Goal: Navigation & Orientation: Find specific page/section

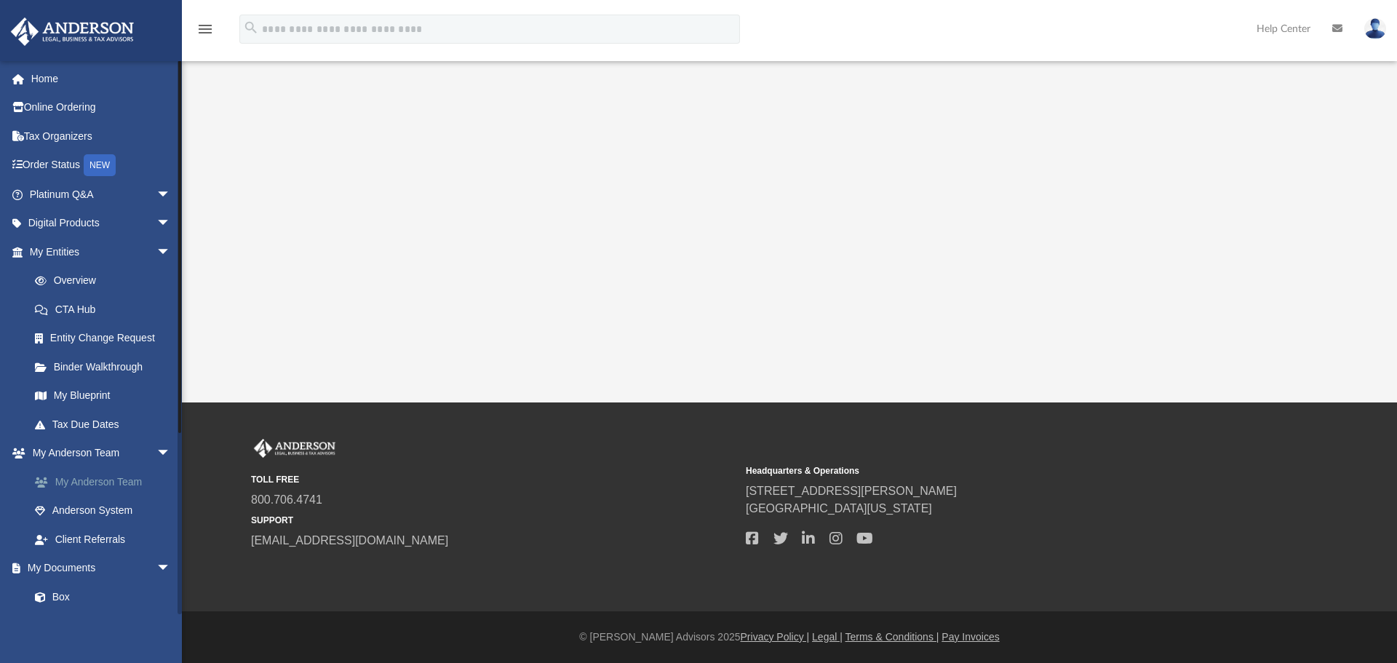
click at [97, 484] on link "My Anderson Team" at bounding box center [106, 481] width 172 height 29
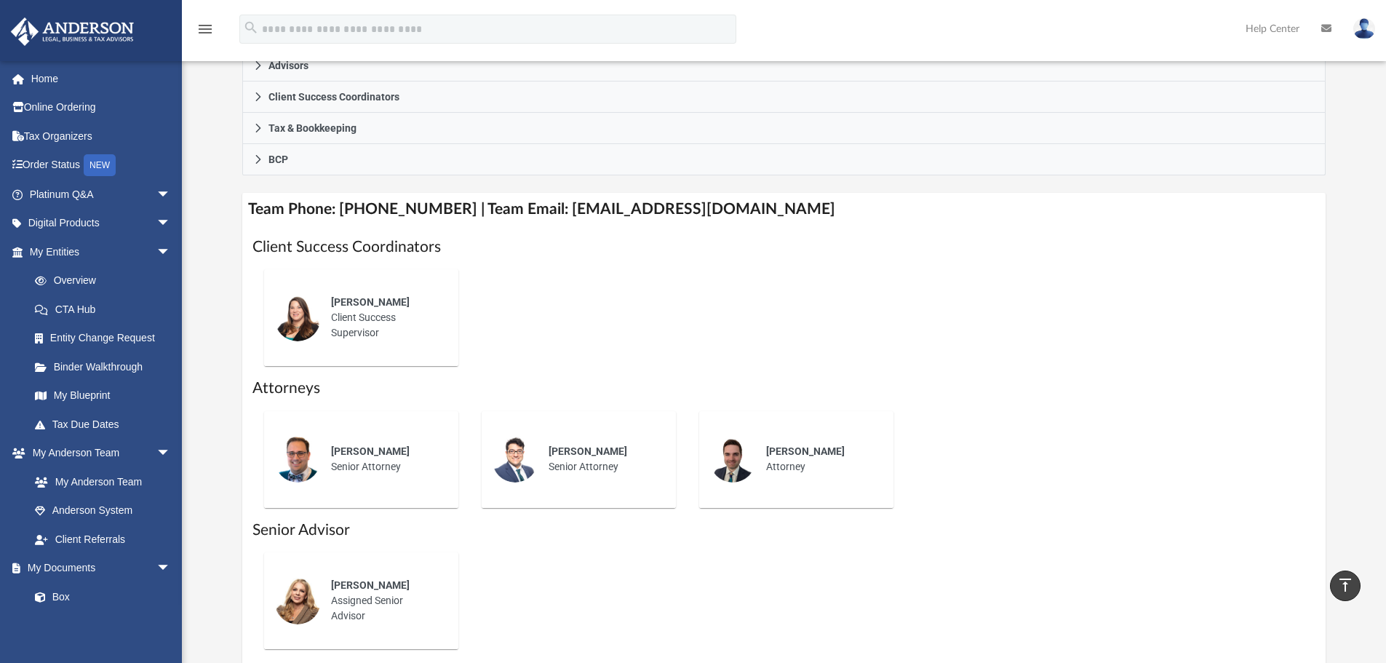
scroll to position [437, 0]
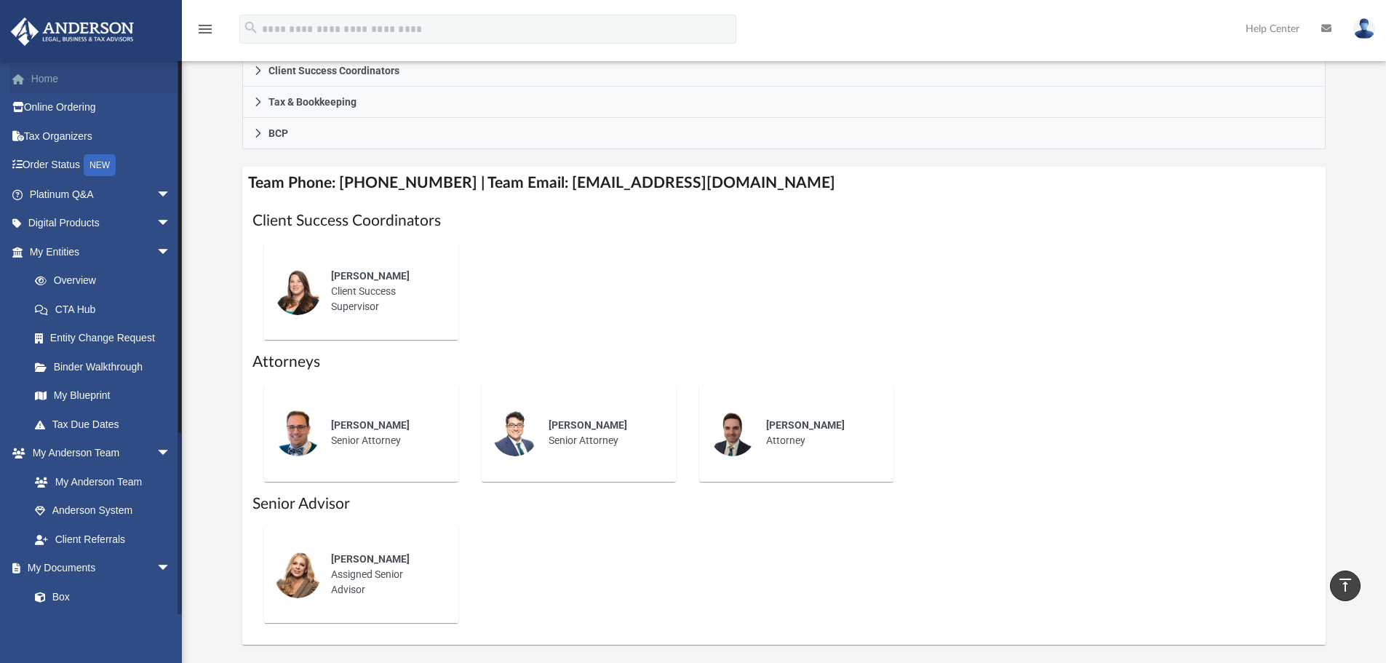
click at [51, 81] on link "Home" at bounding box center [101, 78] width 183 height 29
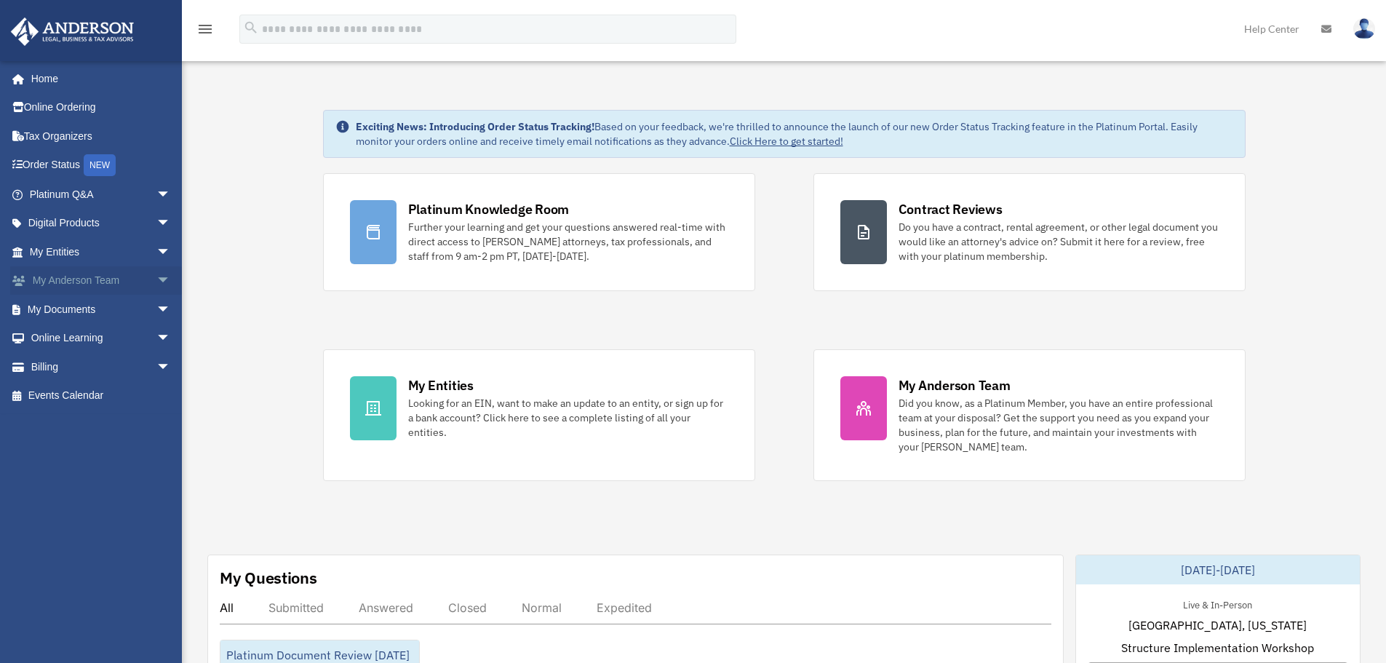
click at [72, 275] on link "My [PERSON_NAME] Team arrow_drop_down" at bounding box center [101, 280] width 183 height 29
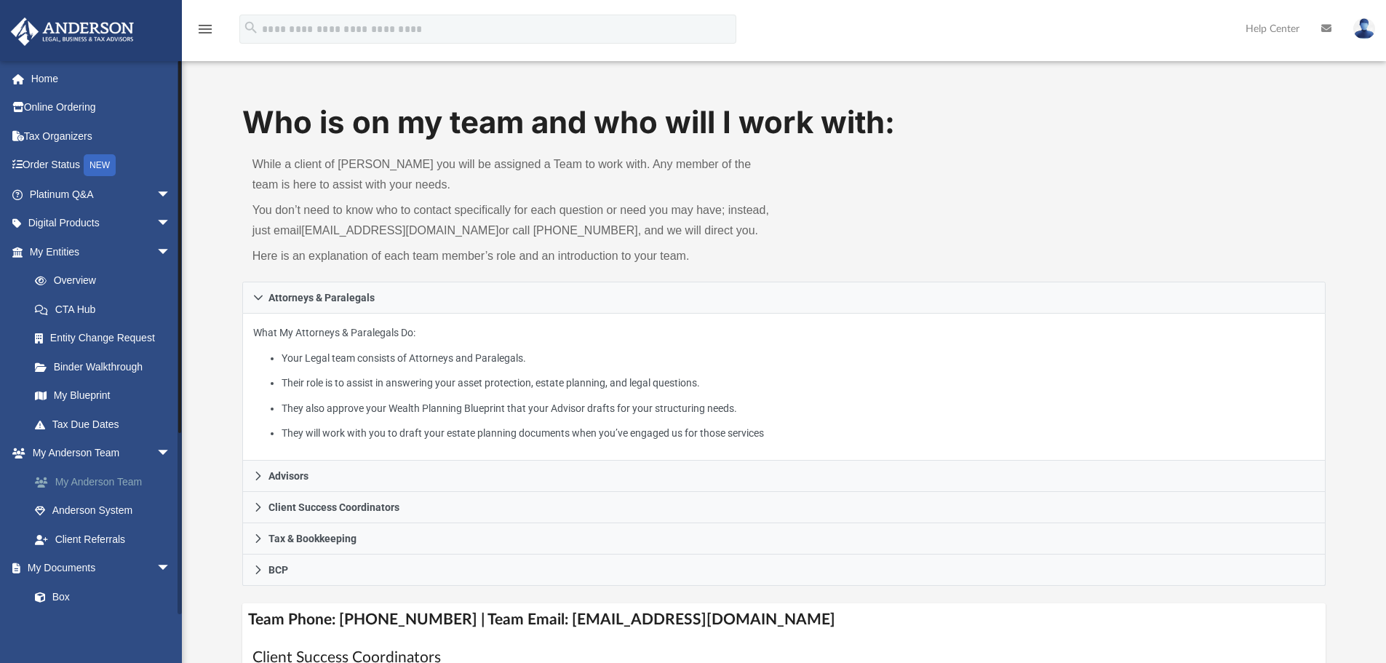
click at [92, 482] on link "My Anderson Team" at bounding box center [106, 481] width 172 height 29
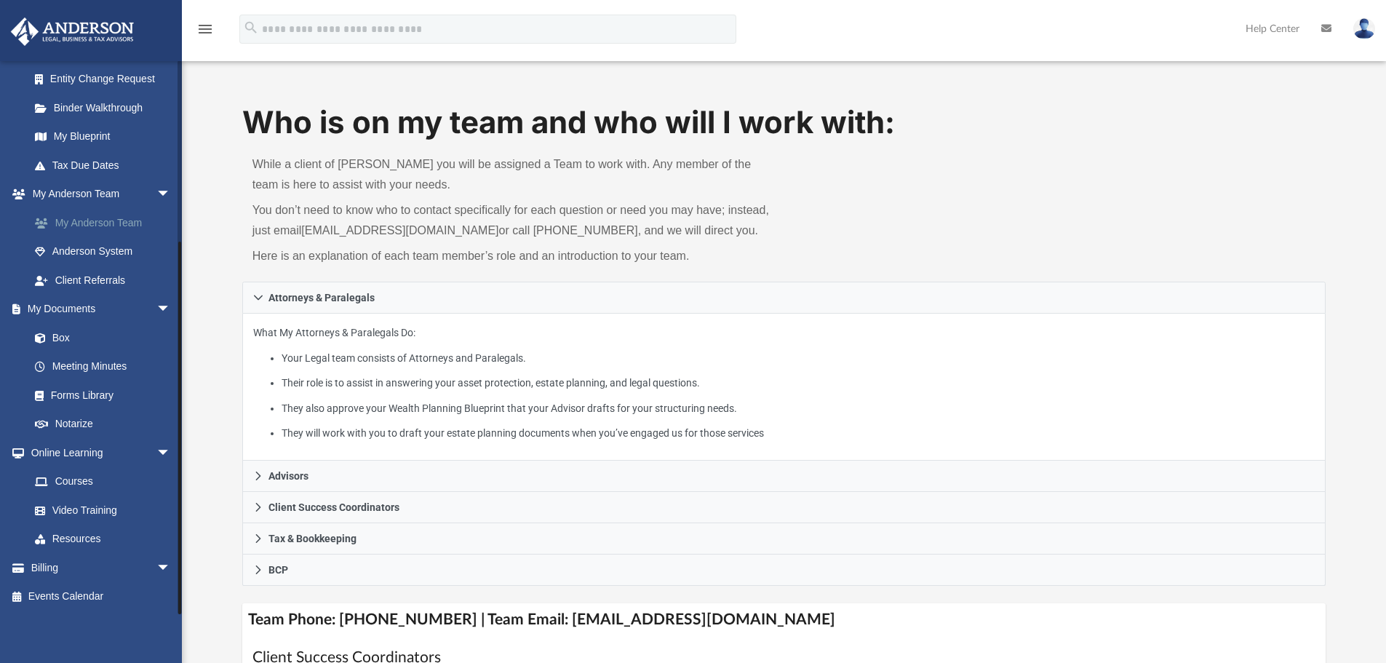
click at [126, 225] on link "My Anderson Team" at bounding box center [106, 222] width 172 height 29
click at [124, 195] on link "My Anderson Team arrow_drop_down" at bounding box center [101, 194] width 183 height 29
click at [156, 192] on span "arrow_drop_down" at bounding box center [170, 195] width 29 height 30
click at [102, 306] on link "My Documents arrow_drop_down" at bounding box center [101, 308] width 183 height 29
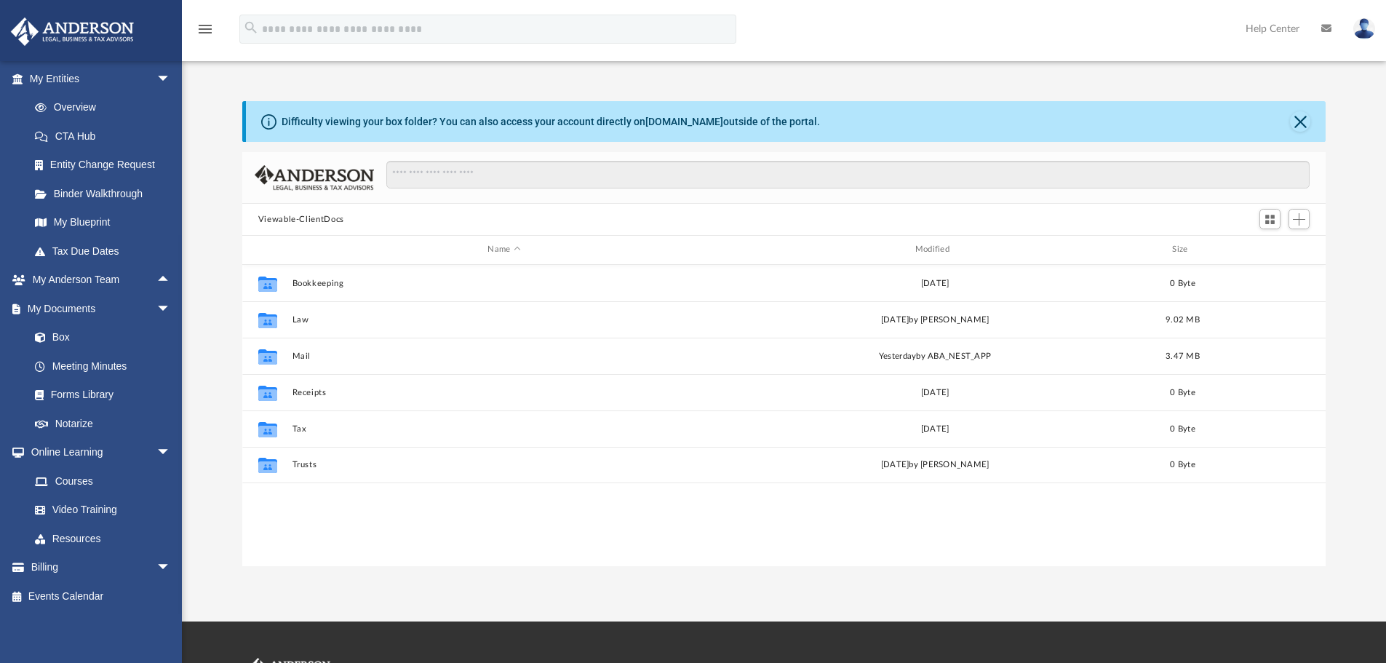
scroll to position [320, 1072]
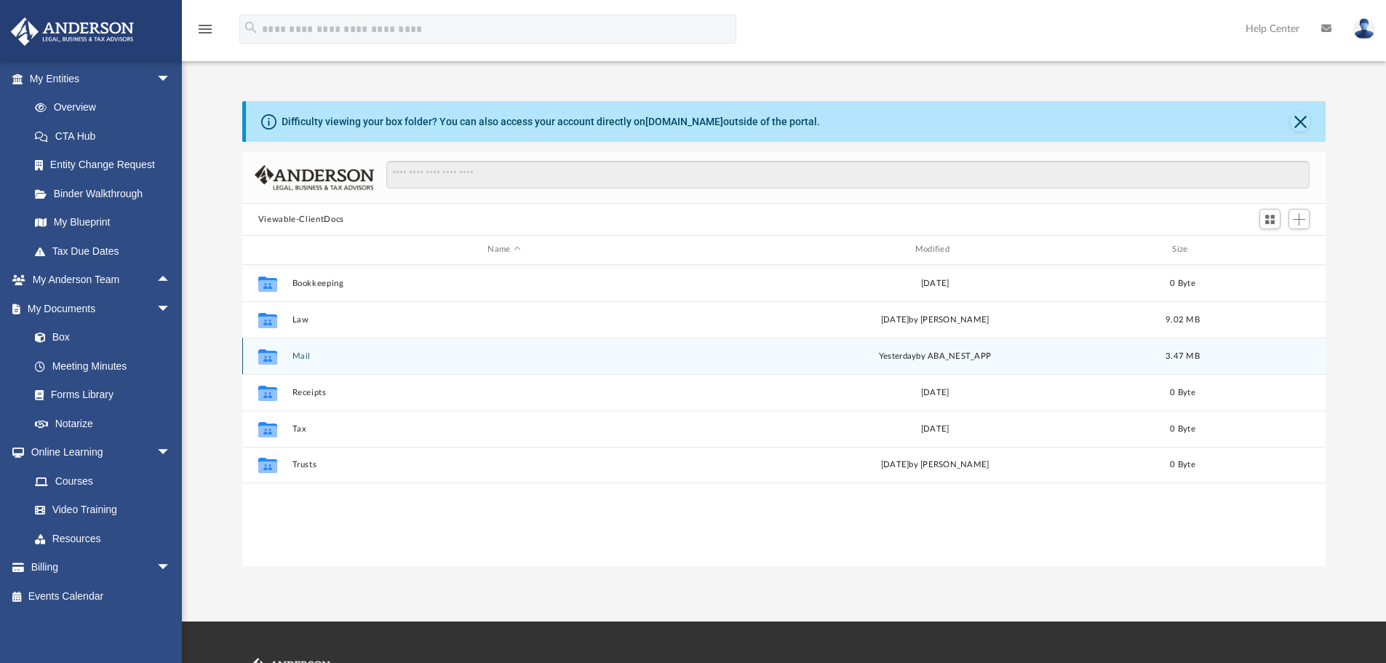
click at [300, 353] on button "Mail" at bounding box center [504, 355] width 424 height 9
